Goal: Task Accomplishment & Management: Manage account settings

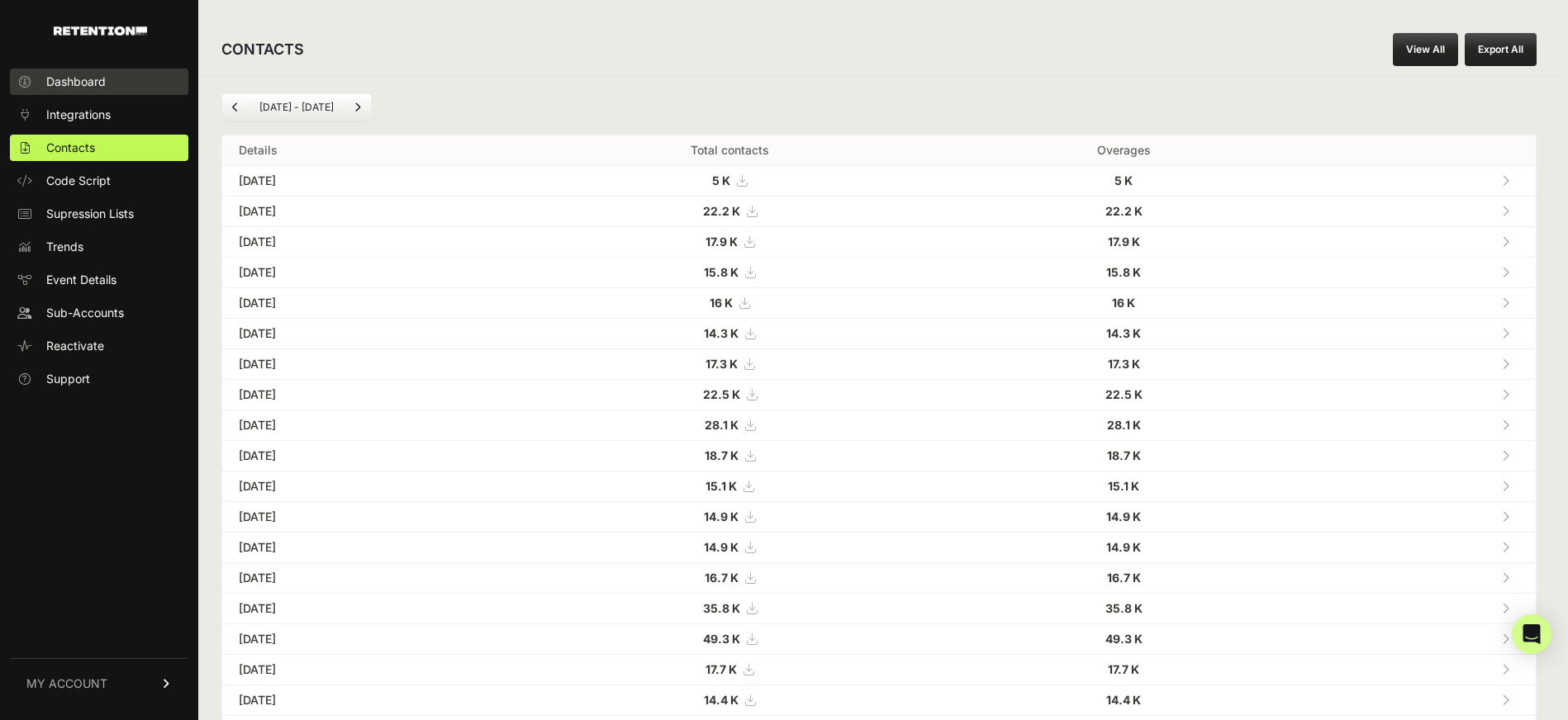
click at [82, 80] on span "Dashboard" at bounding box center [76, 81] width 59 height 16
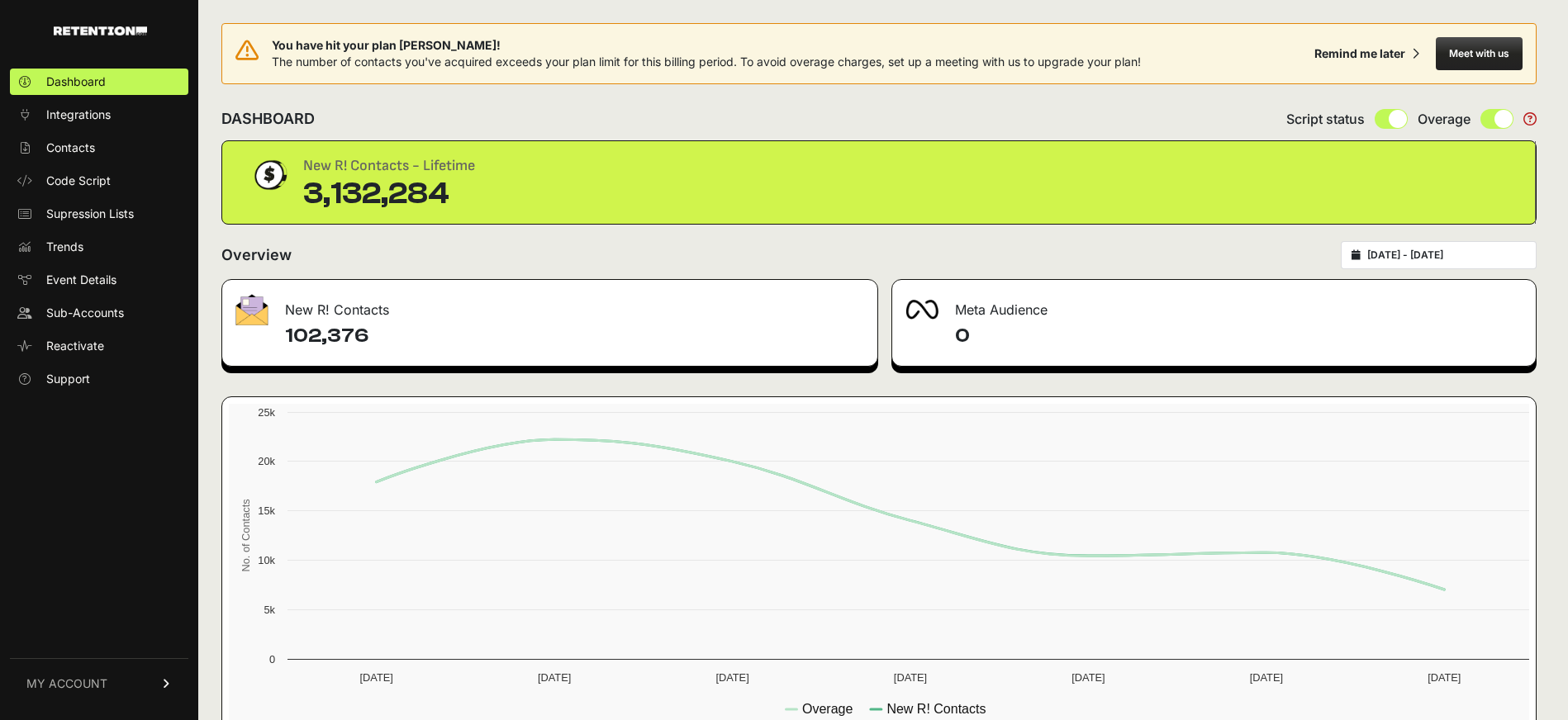
type input "2025-09-06"
type input "2025-09-12"
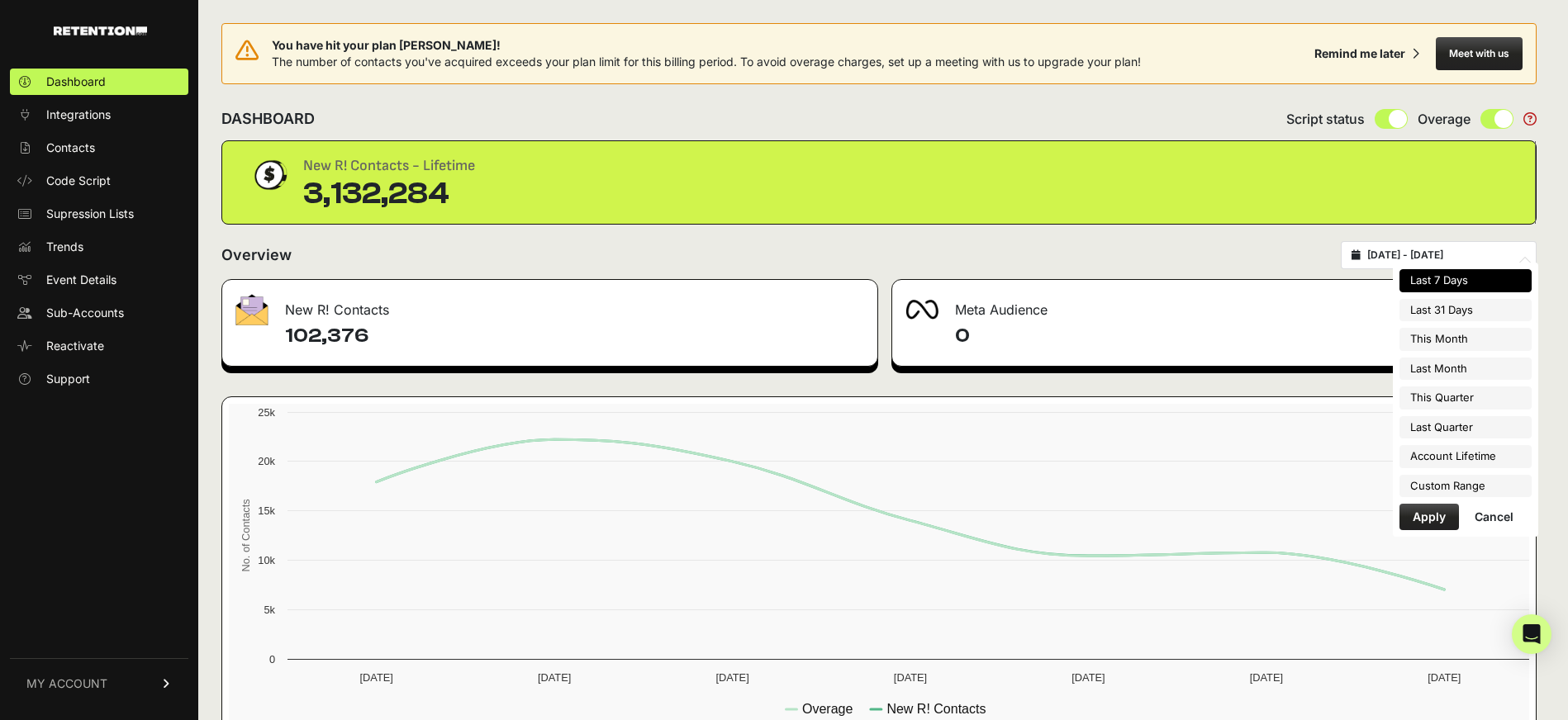
click at [1409, 248] on input "2025-09-06 - 2025-09-12" at bounding box center [1446, 254] width 159 height 13
type input "2025-09-01"
type input "2025-09-30"
type input "2025-07-01"
type input "2025-09-30"
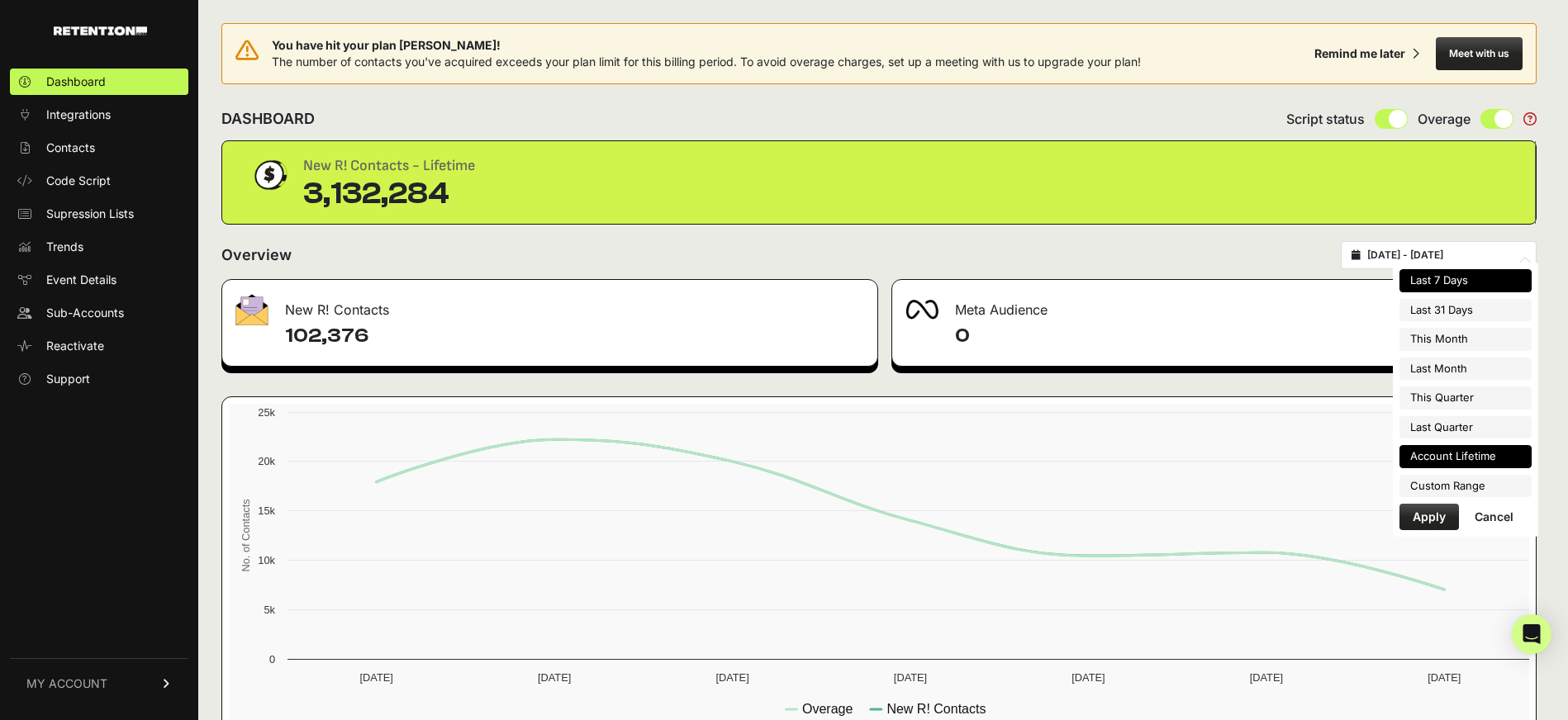
type input "2025-09-06"
type input "2025-09-12"
click at [1452, 476] on li "Custom Range" at bounding box center [1466, 486] width 133 height 23
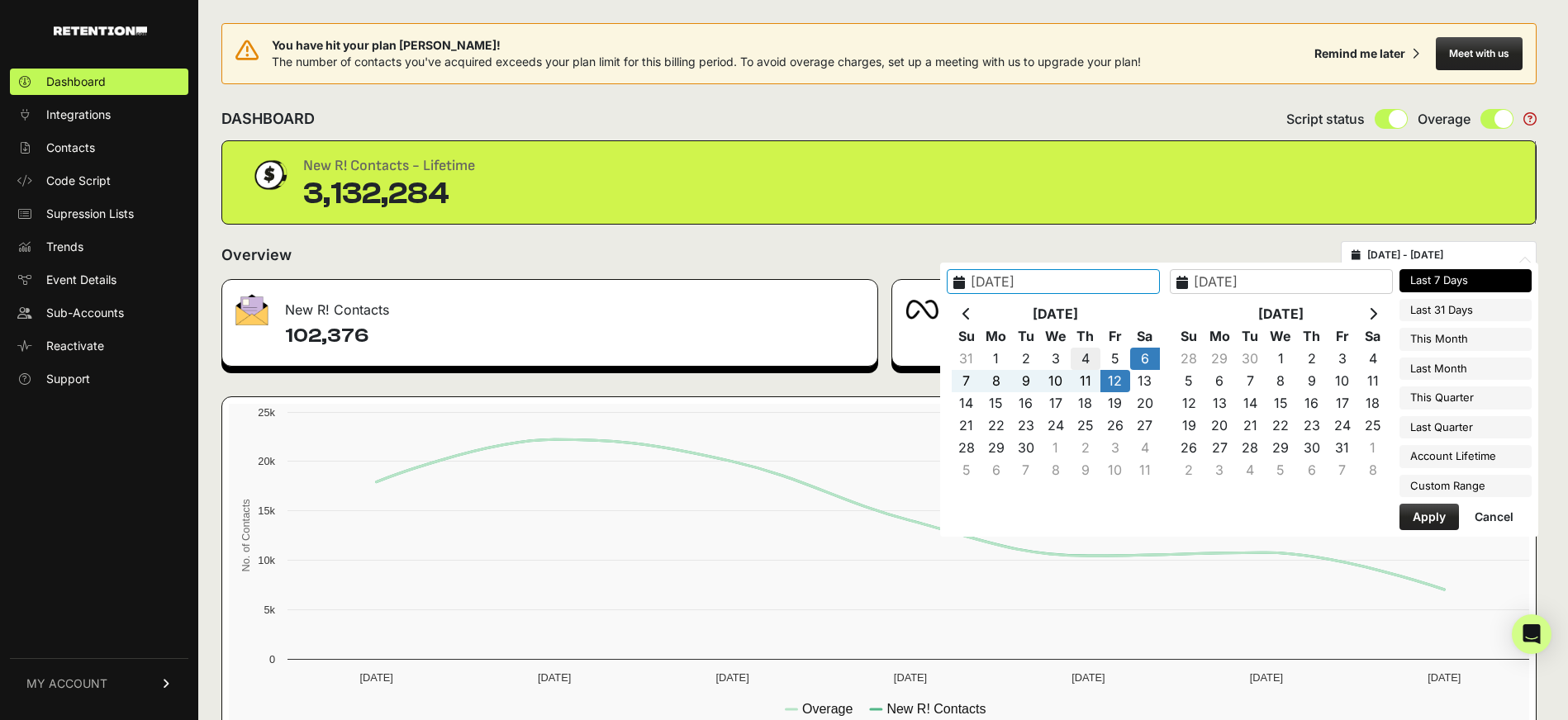
type input "2025-09-04"
type input "2025-09-10"
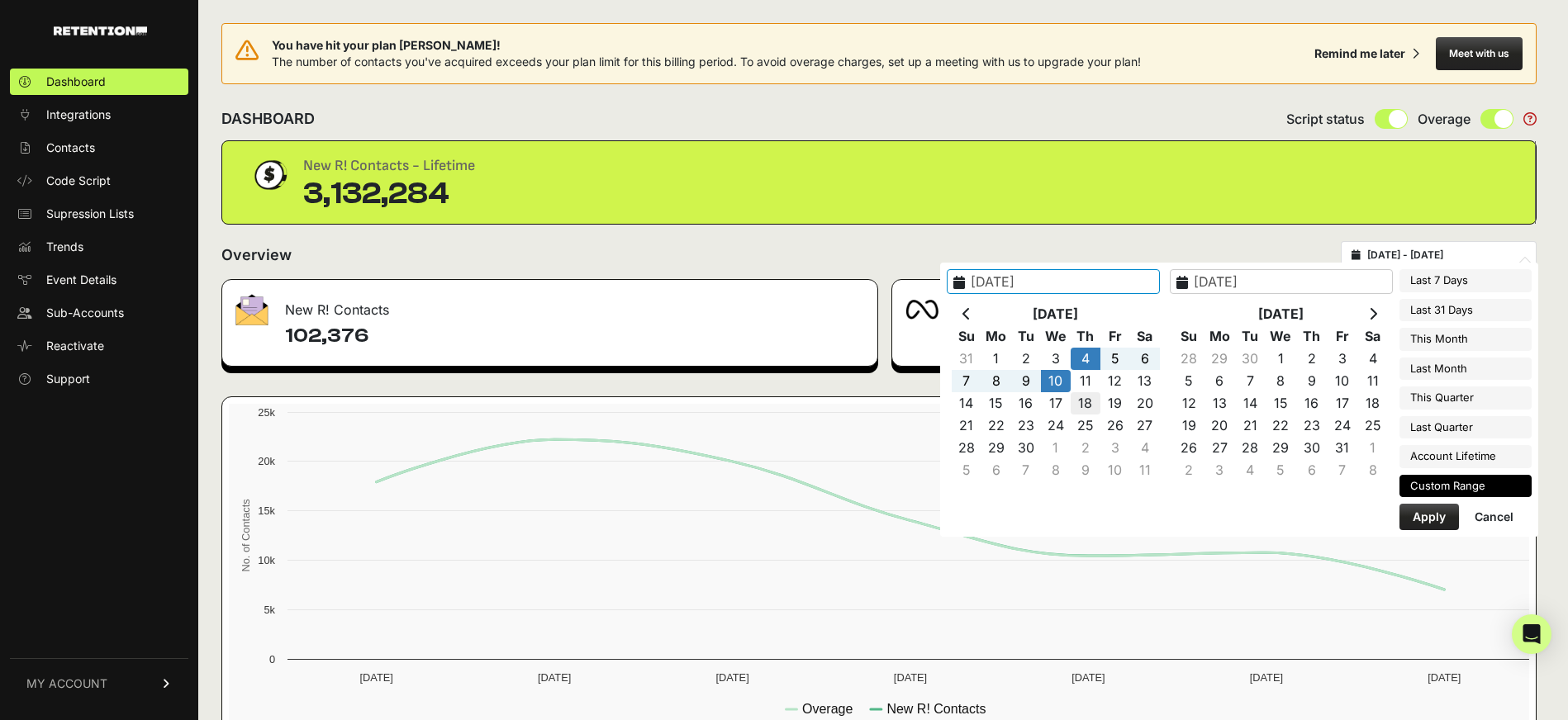
drag, startPoint x: 1099, startPoint y: 381, endPoint x: 1110, endPoint y: 401, distance: 22.8
type input "2025-09-04"
click at [1414, 519] on button "Apply" at bounding box center [1429, 517] width 59 height 27
type input "2025-09-04 - 2025-09-10"
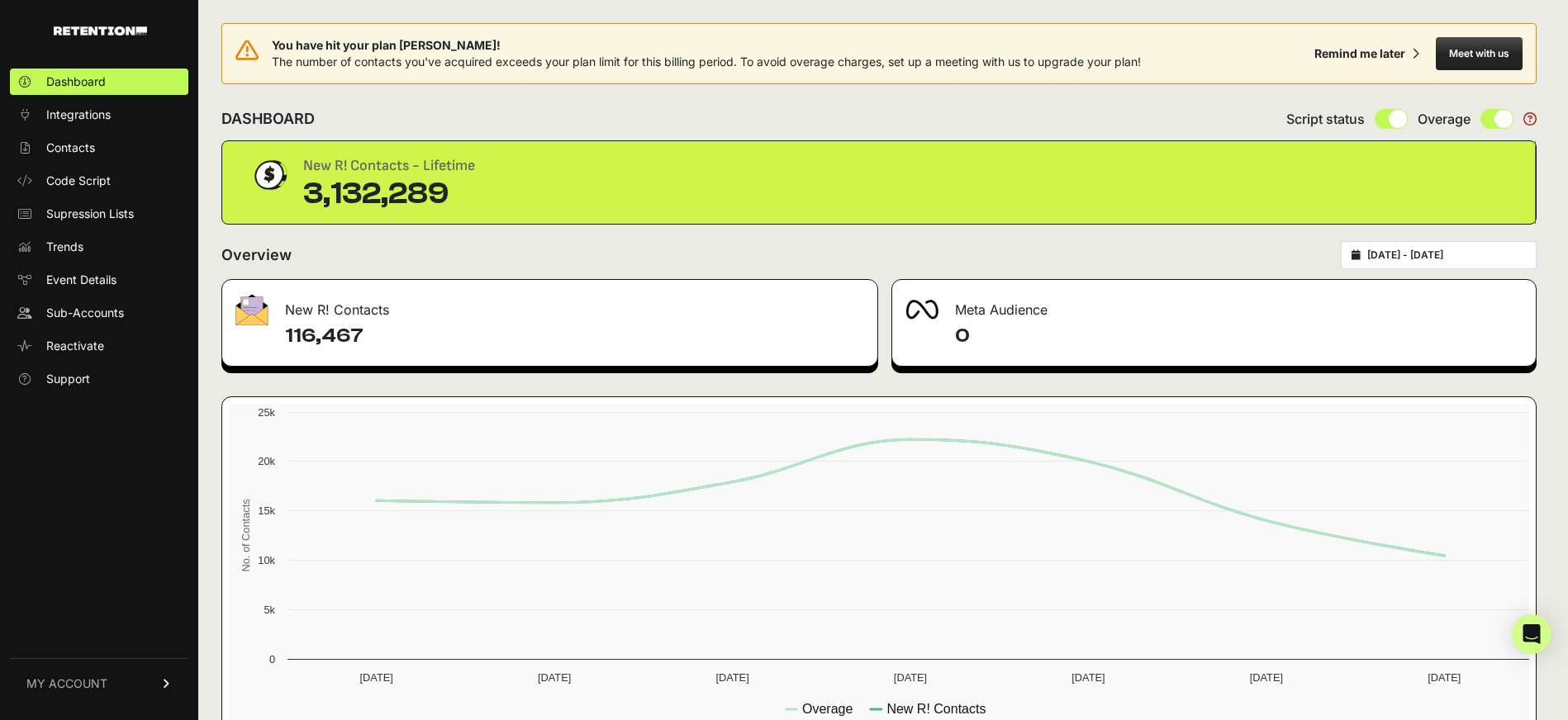
click at [136, 672] on link "MY ACCOUNT" at bounding box center [99, 683] width 178 height 50
click at [113, 690] on link "Sign Out" at bounding box center [99, 695] width 178 height 27
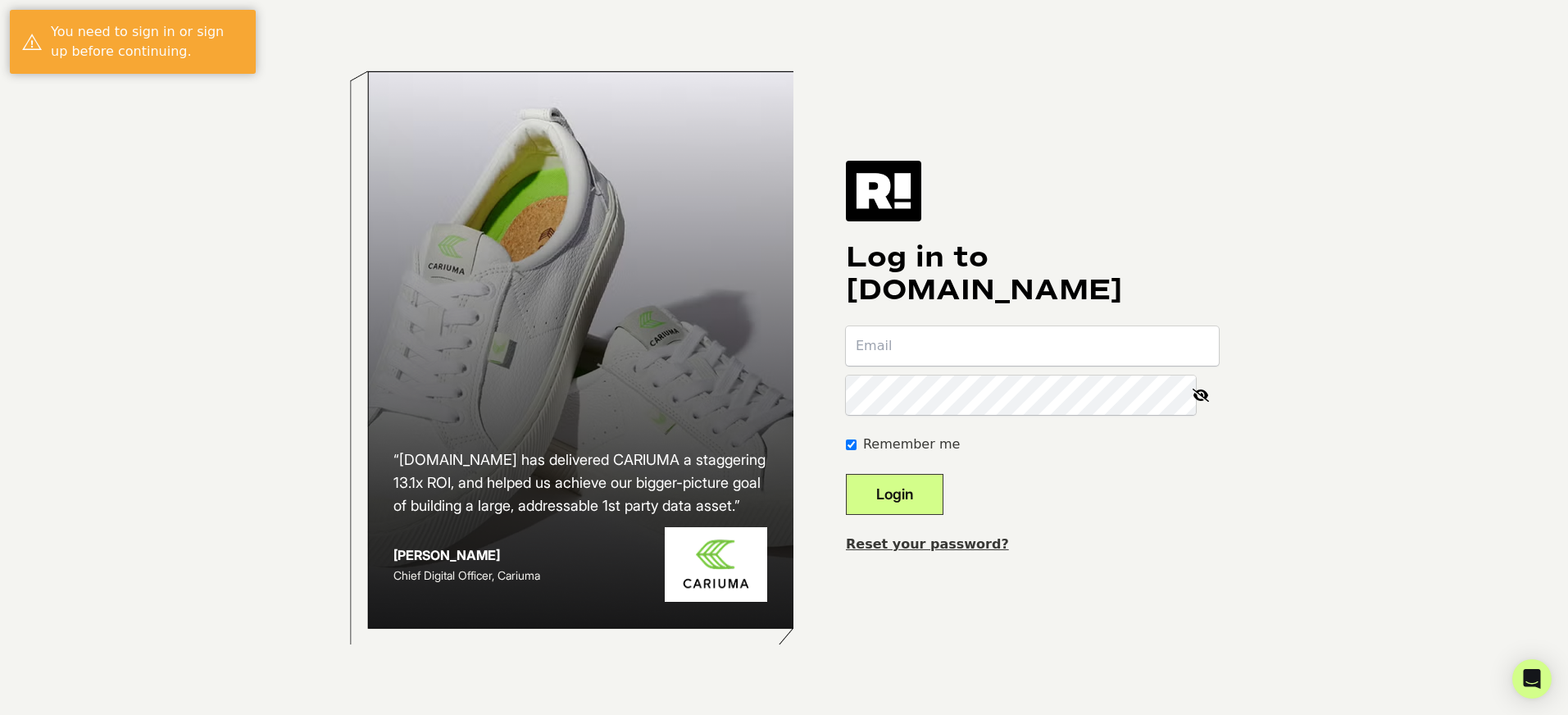
click at [973, 336] on input "email" at bounding box center [1031, 346] width 372 height 39
type input "[PERSON_NAME][EMAIL_ADDRESS][DOMAIN_NAME]"
click at [845, 474] on button "Login" at bounding box center [894, 494] width 98 height 41
